Goal: Information Seeking & Learning: Understand process/instructions

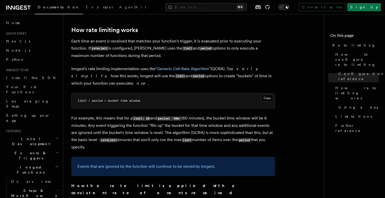
scroll to position [312, 0]
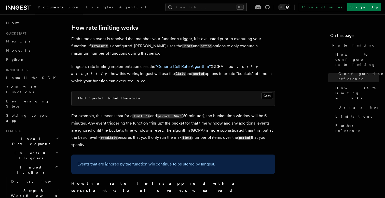
click at [133, 27] on link "How rate limiting works" at bounding box center [104, 27] width 67 height 7
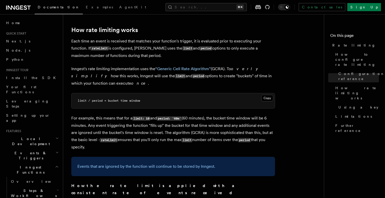
scroll to position [312, 0]
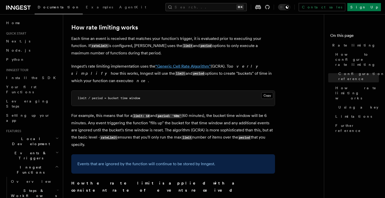
click at [186, 64] on link "“Generic Cell Rate Algorithm”" at bounding box center [182, 66] width 55 height 5
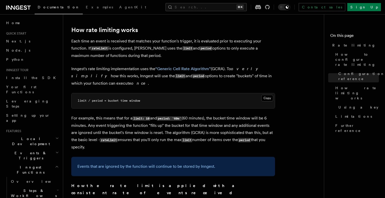
click at [219, 65] on p "Inngest's rate limiting implementation uses the “Generic Cell Rate Algorithm” (…" at bounding box center [173, 76] width 204 height 22
copy p "GCRA"
drag, startPoint x: 146, startPoint y: 102, endPoint x: 71, endPoint y: 99, distance: 74.8
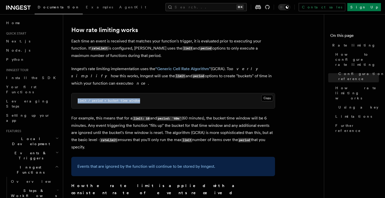
copy code "limit / period = bucket time window"
